Goal: Complete application form

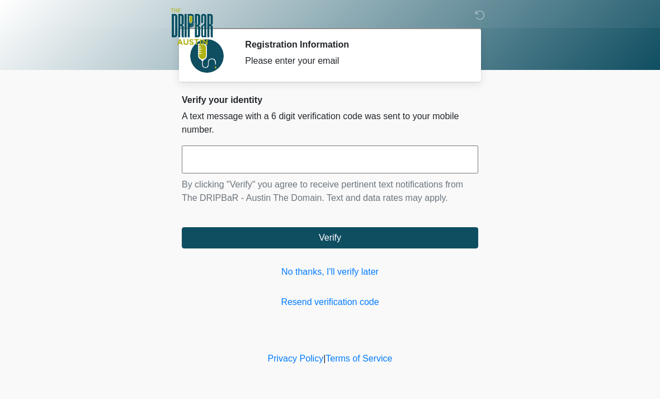
click at [366, 272] on link "No thanks, I'll verify later" at bounding box center [330, 271] width 297 height 13
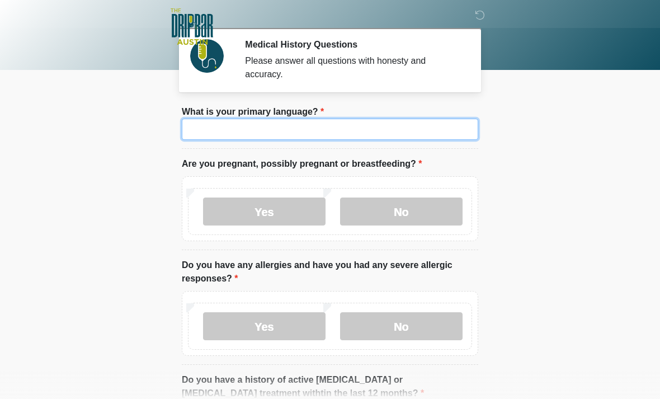
click at [355, 126] on input "What is your primary language?" at bounding box center [330, 129] width 297 height 21
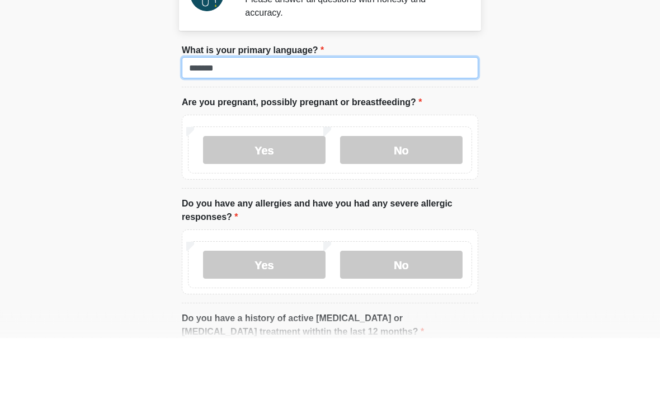
type input "*******"
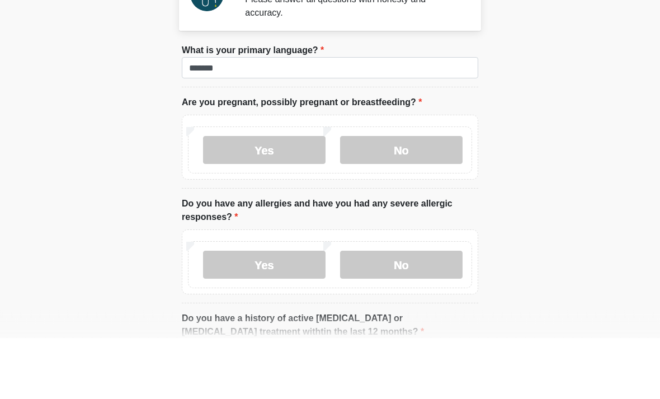
click at [411, 198] on label "No" at bounding box center [401, 212] width 123 height 28
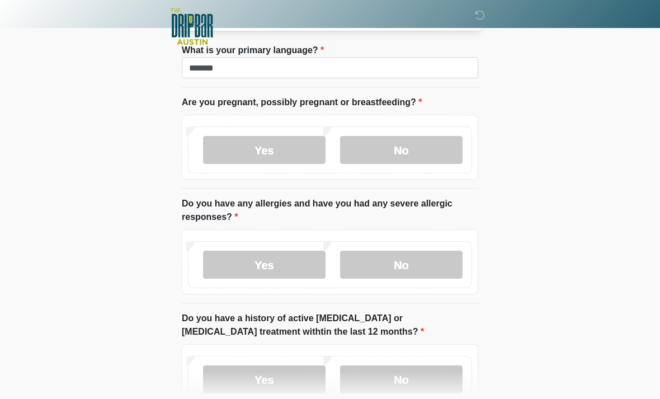
click at [413, 251] on label "No" at bounding box center [401, 265] width 123 height 28
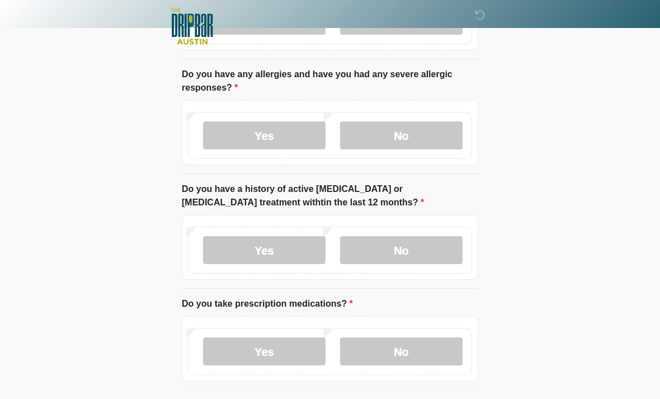
scroll to position [192, 0]
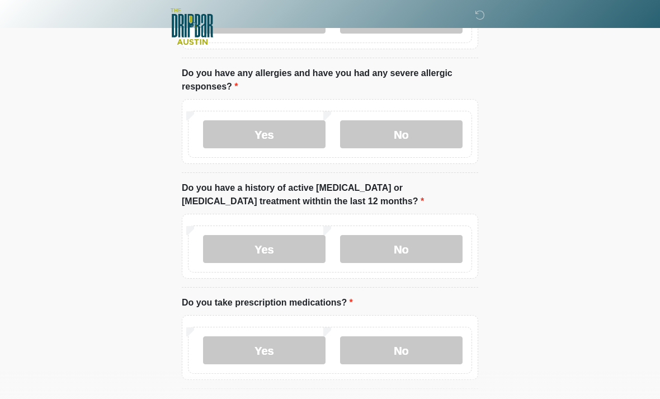
click at [407, 253] on label "No" at bounding box center [401, 249] width 123 height 28
click at [420, 348] on label "No" at bounding box center [401, 350] width 123 height 28
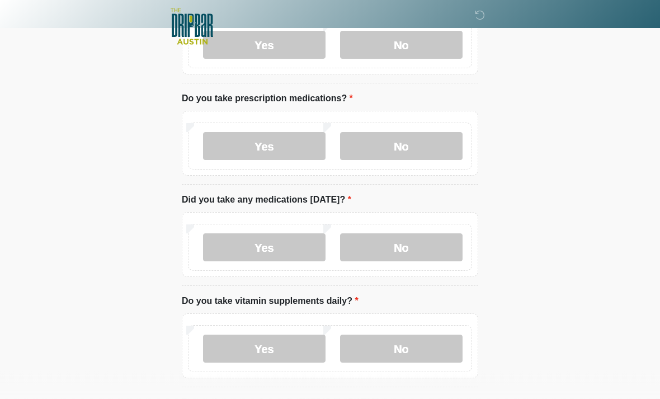
scroll to position [405, 0]
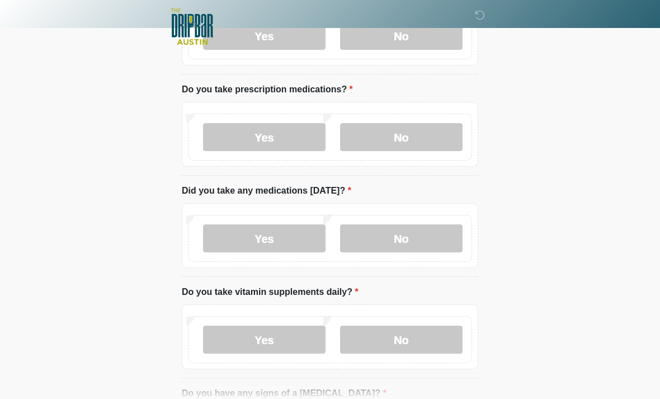
click at [416, 237] on label "No" at bounding box center [401, 238] width 123 height 28
click at [414, 335] on label "No" at bounding box center [401, 340] width 123 height 28
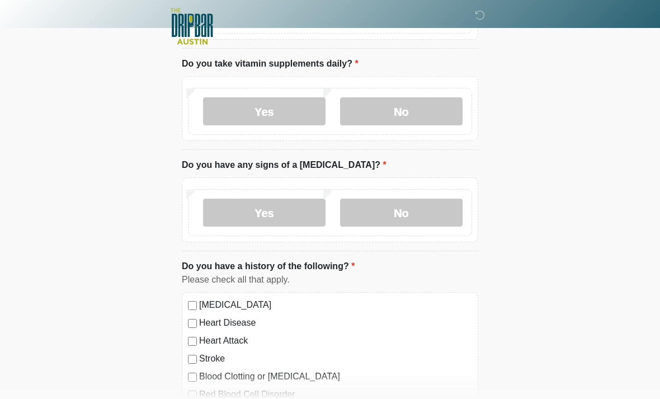
click at [411, 210] on label "No" at bounding box center [401, 213] width 123 height 28
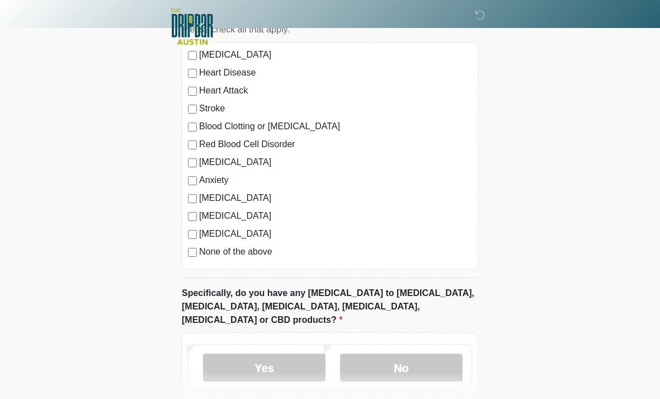
scroll to position [929, 0]
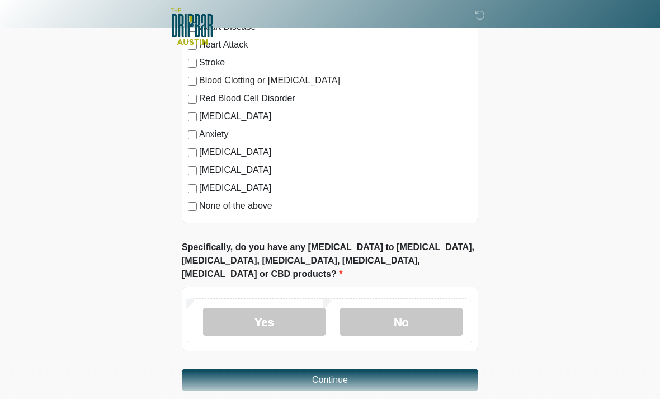
click at [421, 308] on label "No" at bounding box center [401, 322] width 123 height 28
click at [372, 369] on button "Continue" at bounding box center [330, 379] width 297 height 21
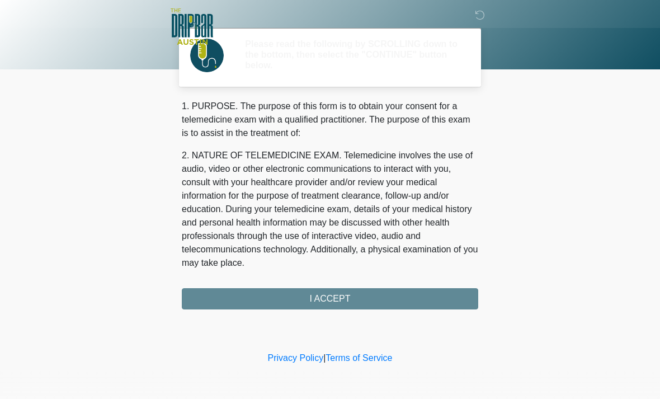
scroll to position [0, 0]
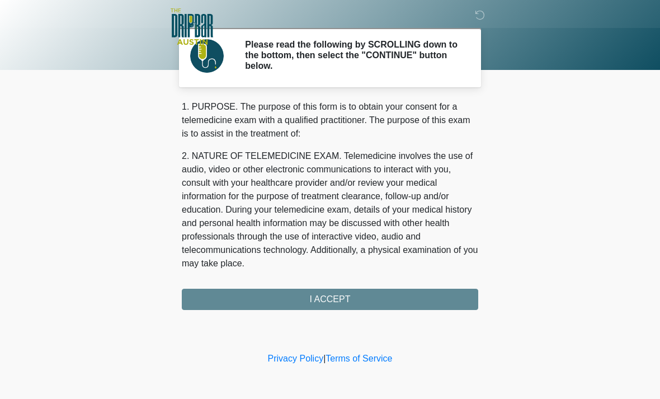
click at [375, 296] on div "1. PURPOSE. The purpose of this form is to obtain your consent for a telemedici…" at bounding box center [330, 205] width 297 height 210
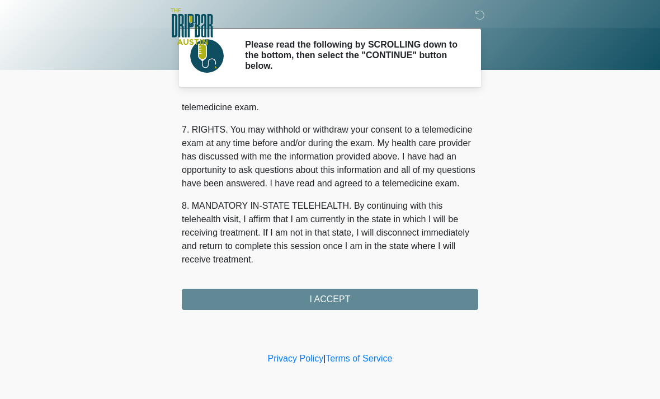
scroll to position [487, 0]
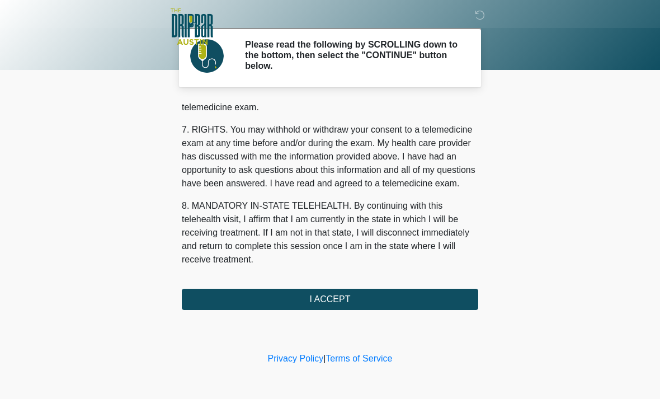
click at [372, 292] on button "I ACCEPT" at bounding box center [330, 299] width 297 height 21
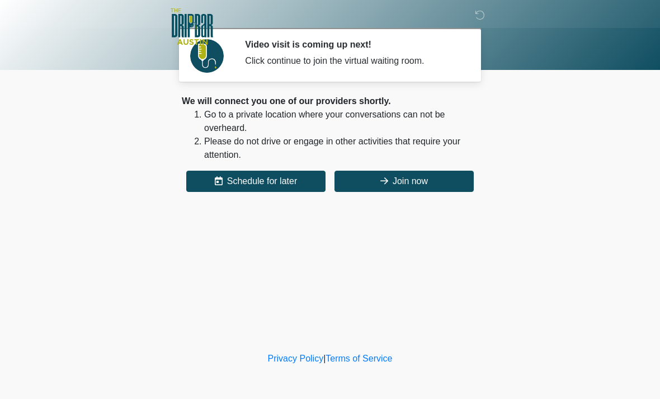
click at [417, 180] on button "Join now" at bounding box center [404, 181] width 139 height 21
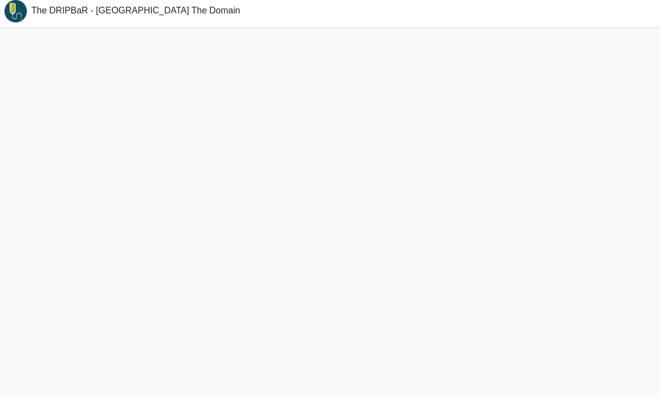
scroll to position [39, 0]
